Goal: Information Seeking & Learning: Learn about a topic

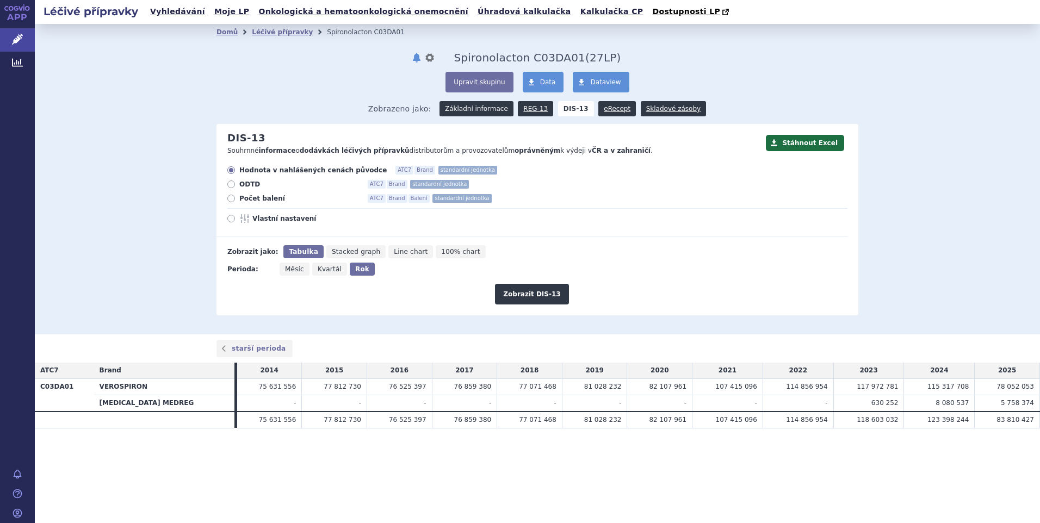
click at [475, 113] on link "Základní informace" at bounding box center [476, 108] width 74 height 15
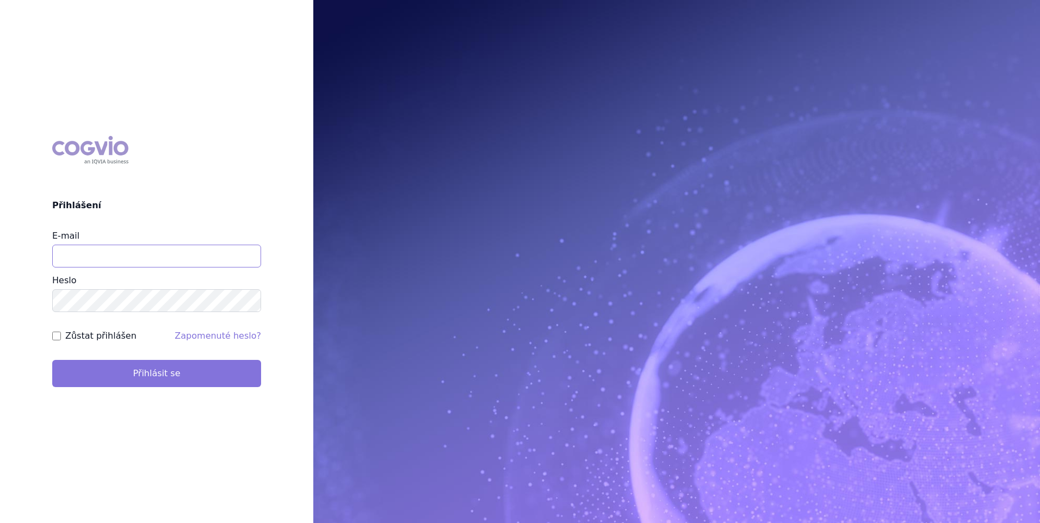
type input "stanislav_klusak@accord-healthcare.com"
click at [226, 367] on button "Přihlásit se" at bounding box center [156, 373] width 209 height 27
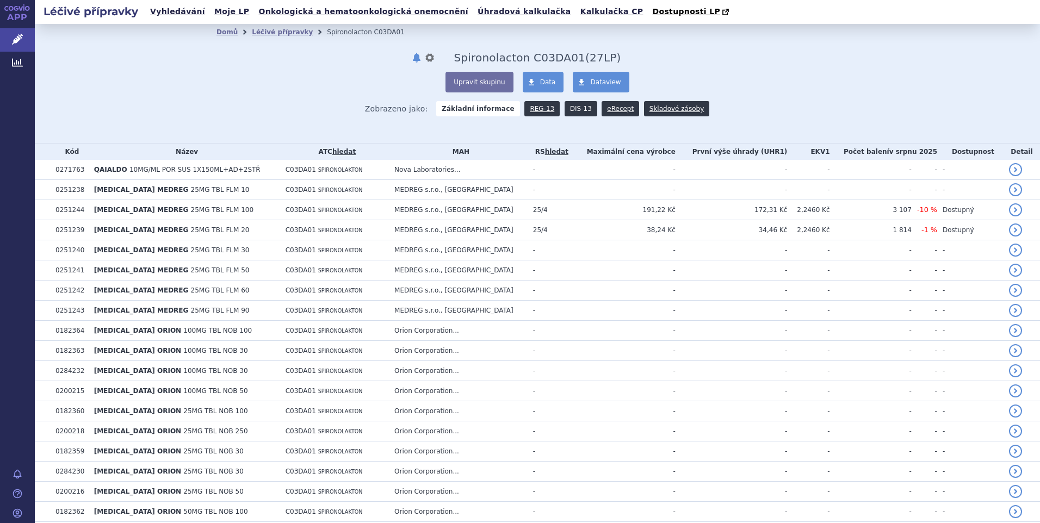
click at [573, 111] on link "DIS-13" at bounding box center [581, 108] width 33 height 15
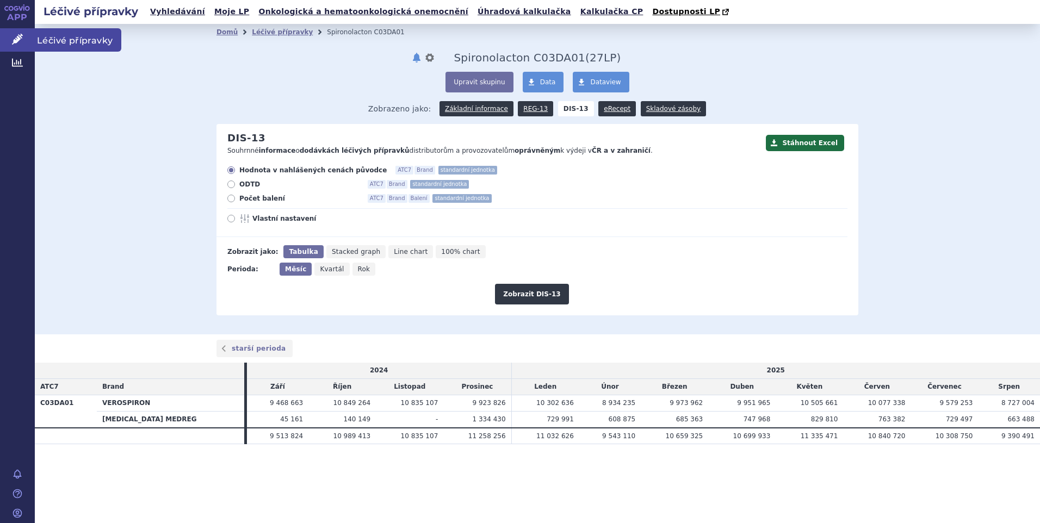
click at [51, 36] on span "Léčivé přípravky" at bounding box center [78, 39] width 86 height 23
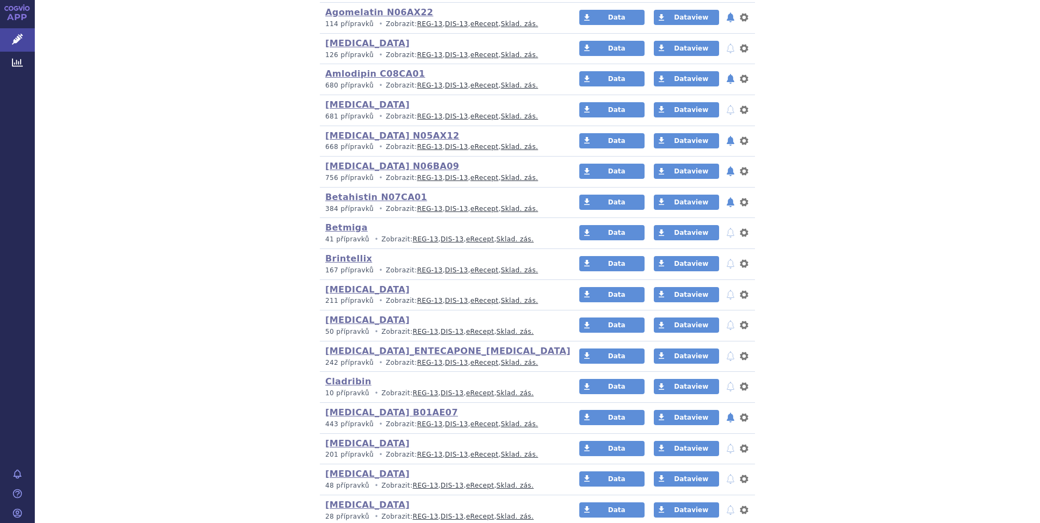
scroll to position [326, 0]
click at [445, 423] on link "DIS-13" at bounding box center [456, 424] width 23 height 8
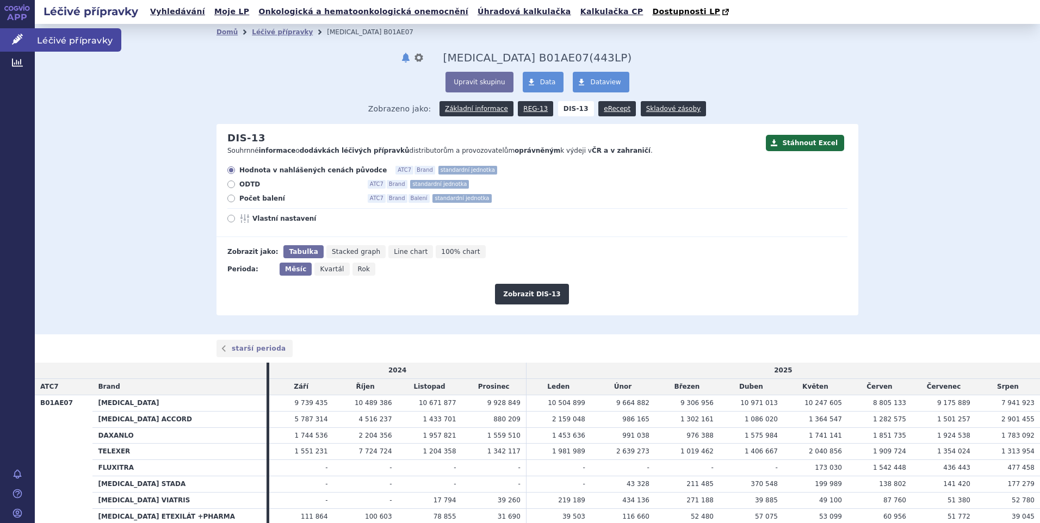
click at [53, 40] on span "Léčivé přípravky" at bounding box center [78, 39] width 86 height 23
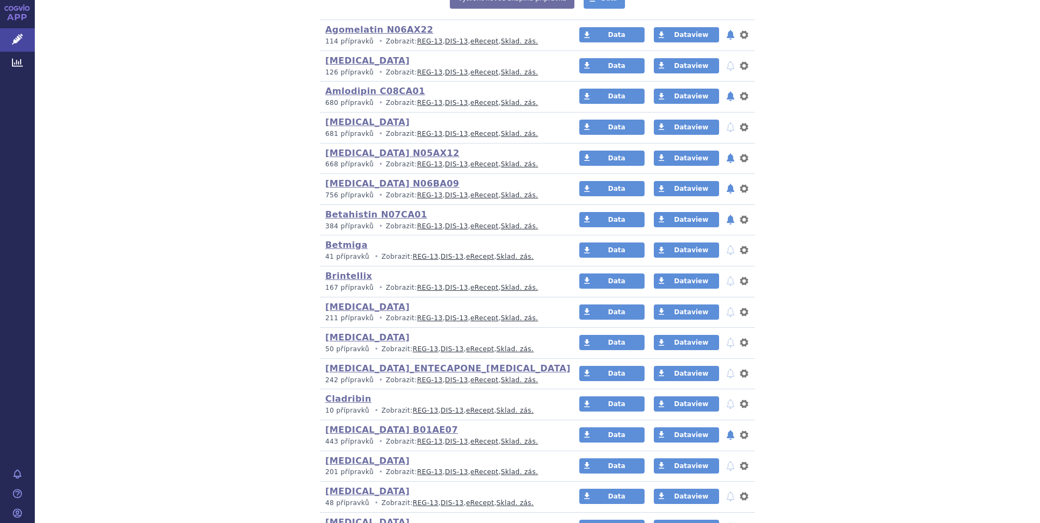
scroll to position [272, 0]
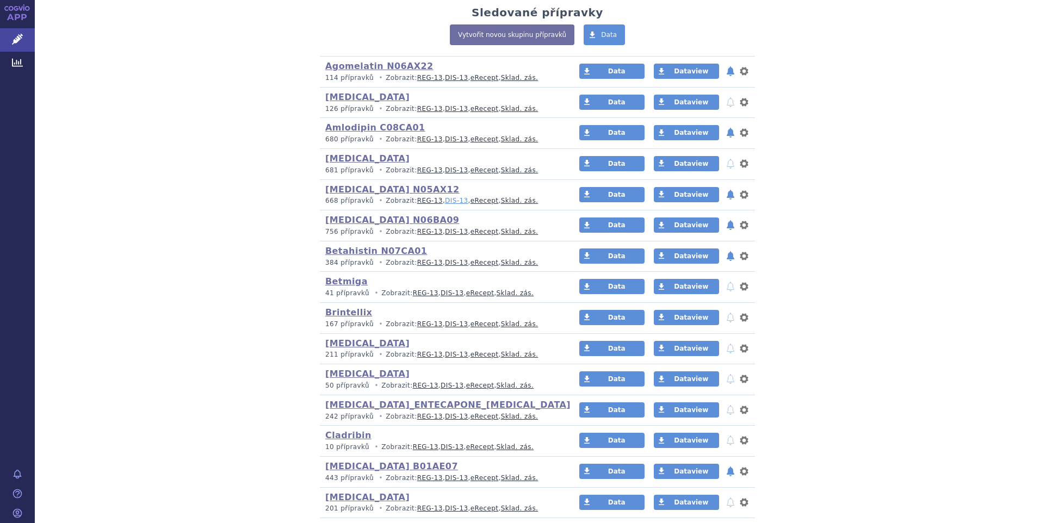
click at [445, 200] on link "DIS-13" at bounding box center [456, 201] width 23 height 8
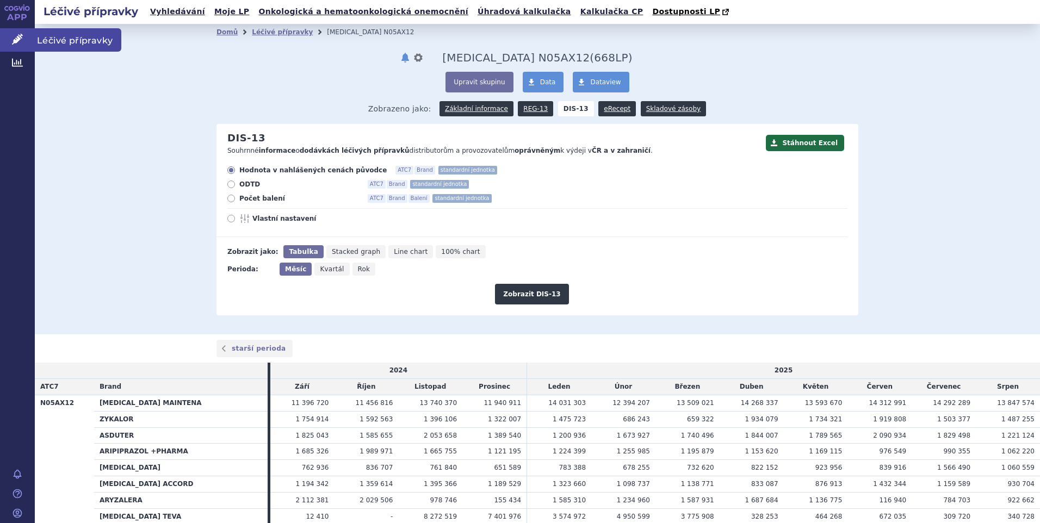
click at [69, 39] on span "Léčivé přípravky" at bounding box center [78, 39] width 86 height 23
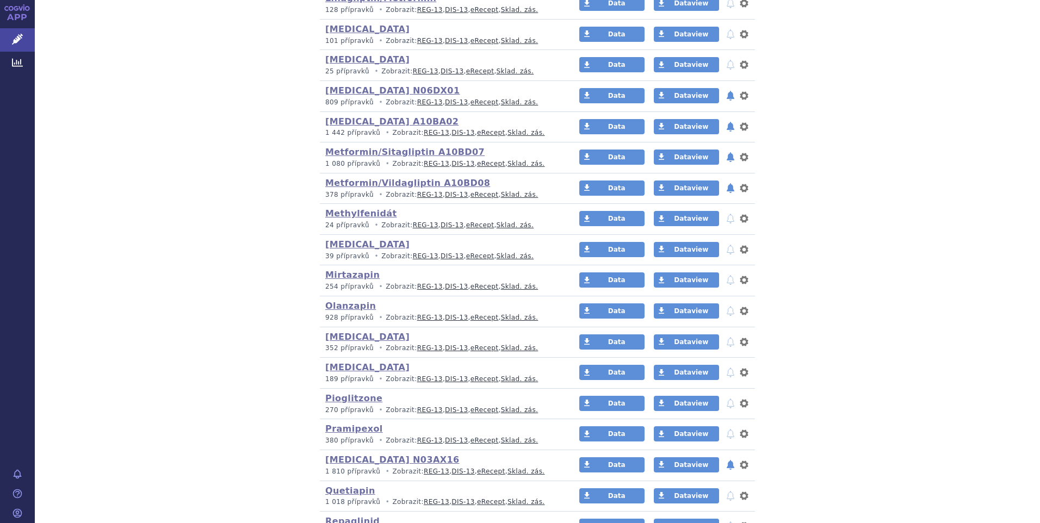
scroll to position [1849, 0]
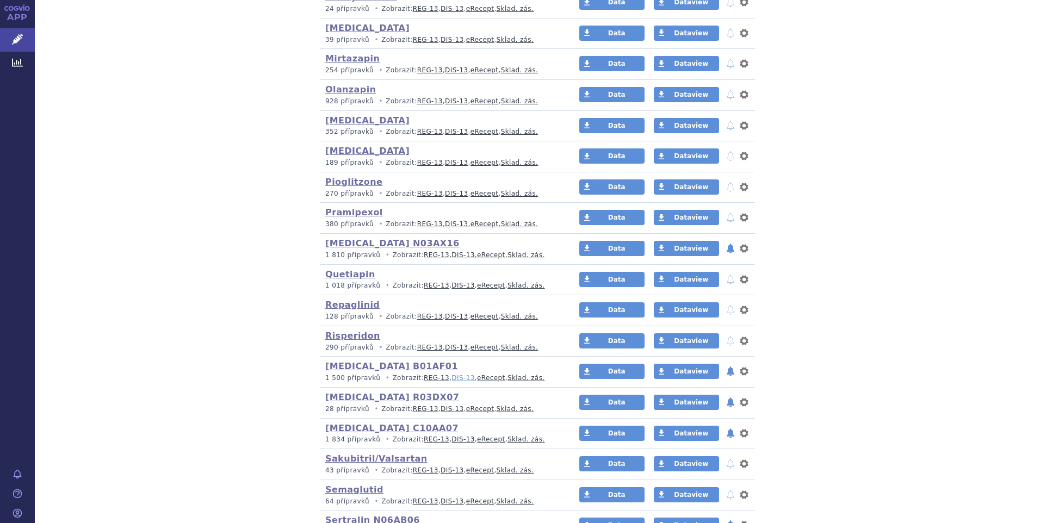
click at [451, 381] on link "DIS-13" at bounding box center [462, 378] width 23 height 8
